Goal: Navigation & Orientation: Find specific page/section

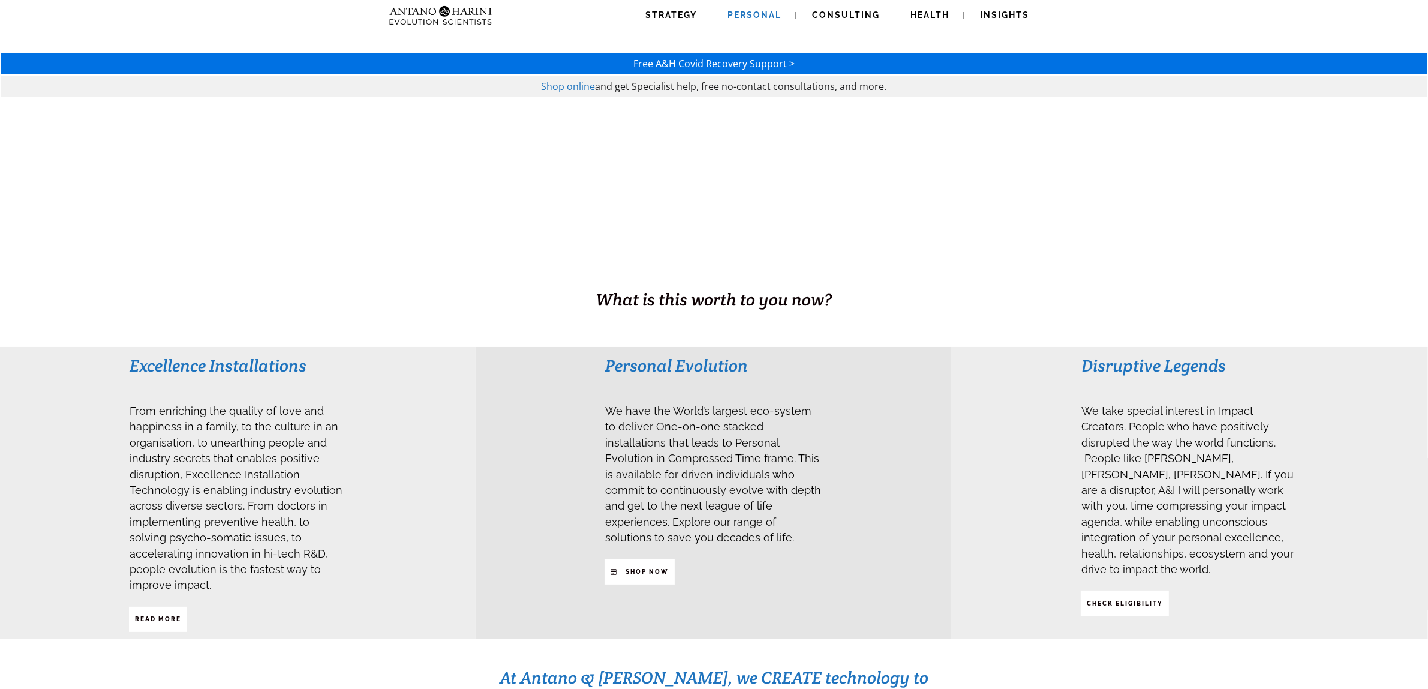
click at [747, 8] on link "Personal" at bounding box center [755, 15] width 83 height 31
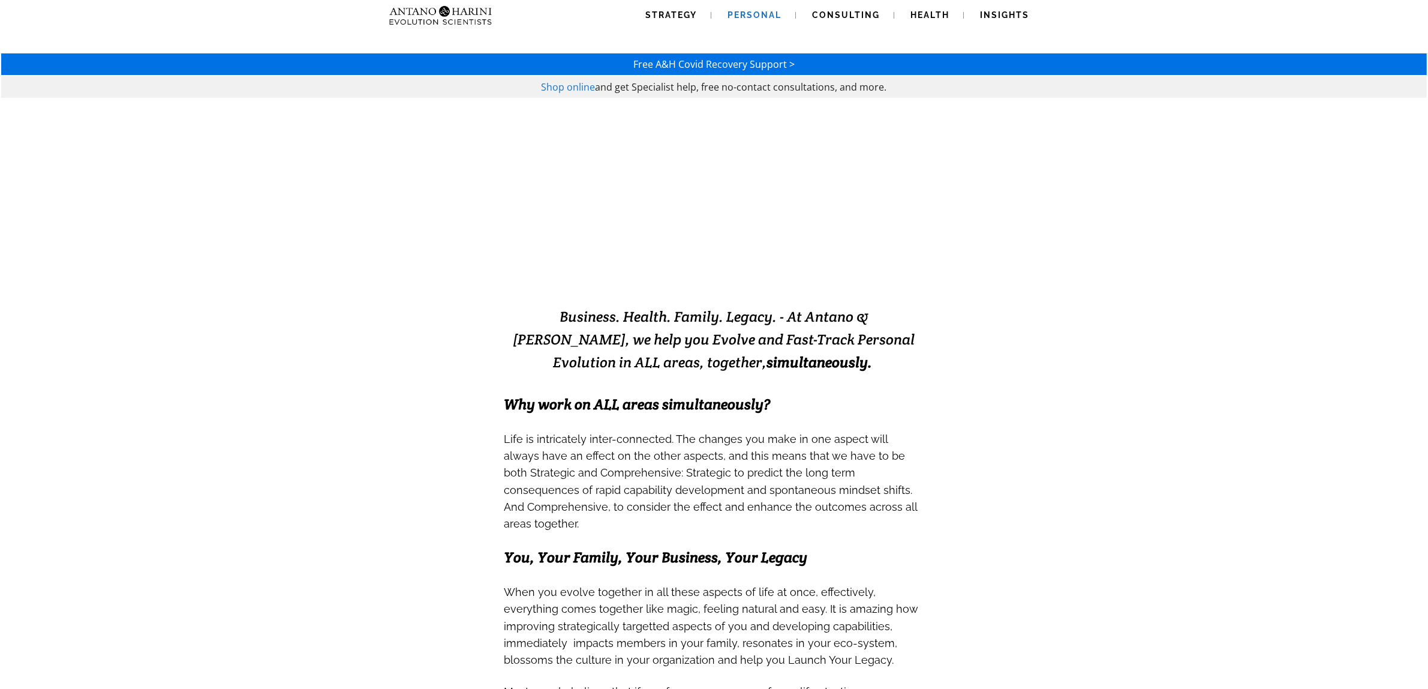
click at [849, 19] on span "Consulting" at bounding box center [847, 15] width 68 height 10
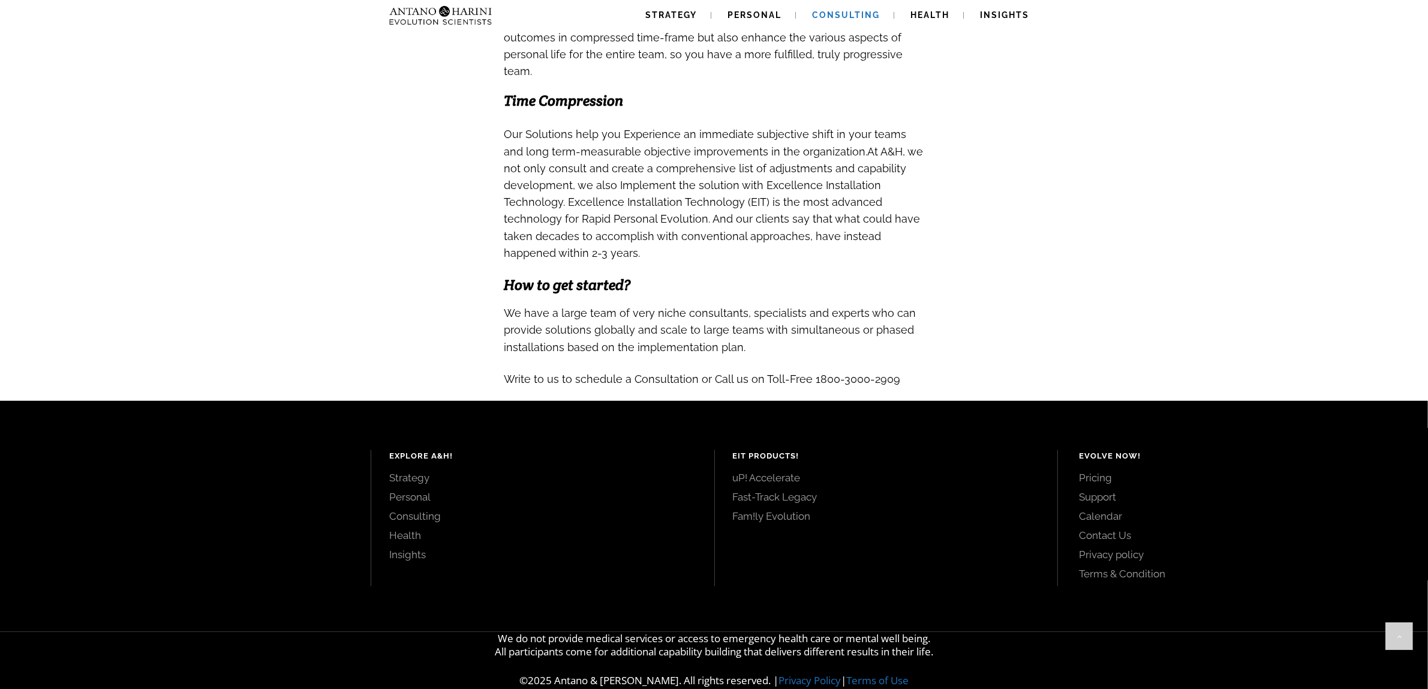
scroll to position [1117, 0]
